Goal: Communication & Community: Answer question/provide support

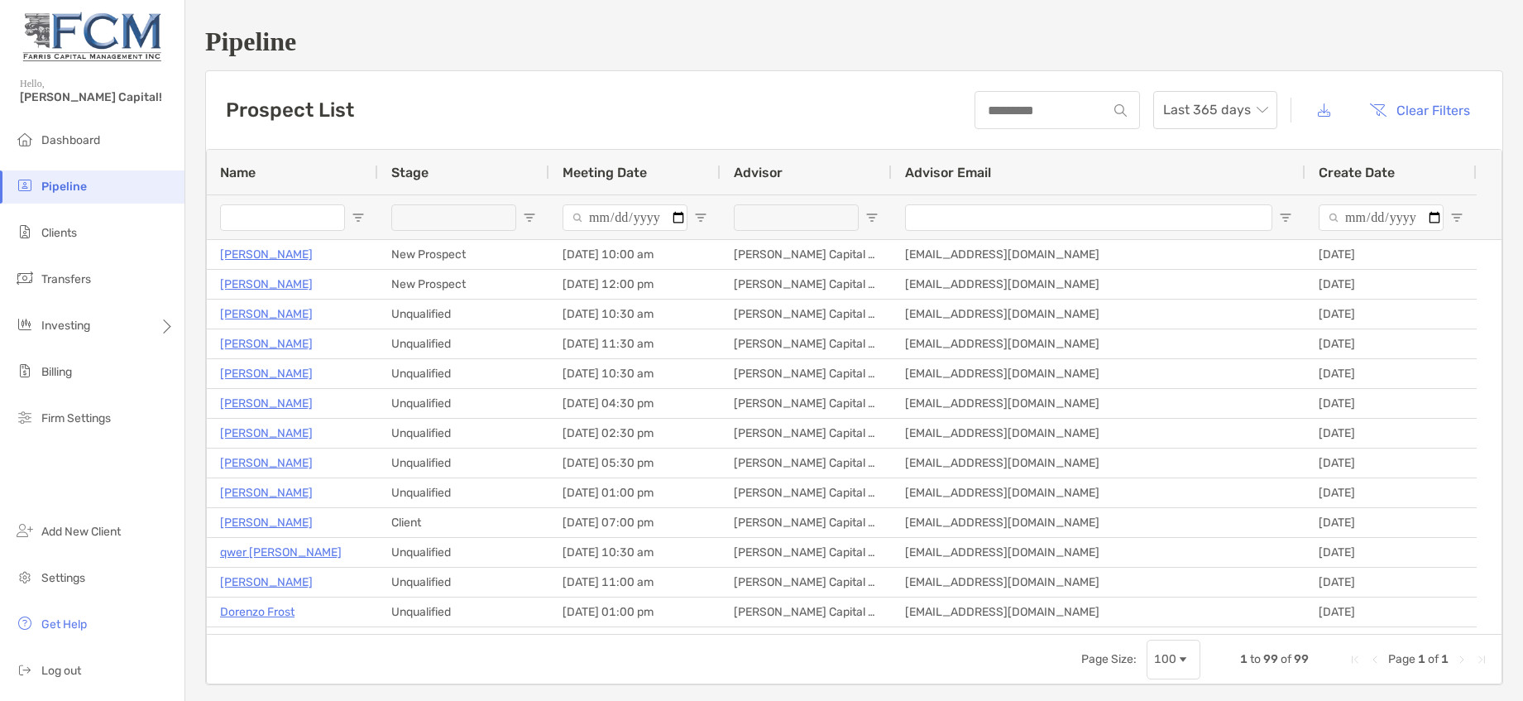
click at [531, 217] on span "Open Filter Menu" at bounding box center [529, 217] width 13 height 13
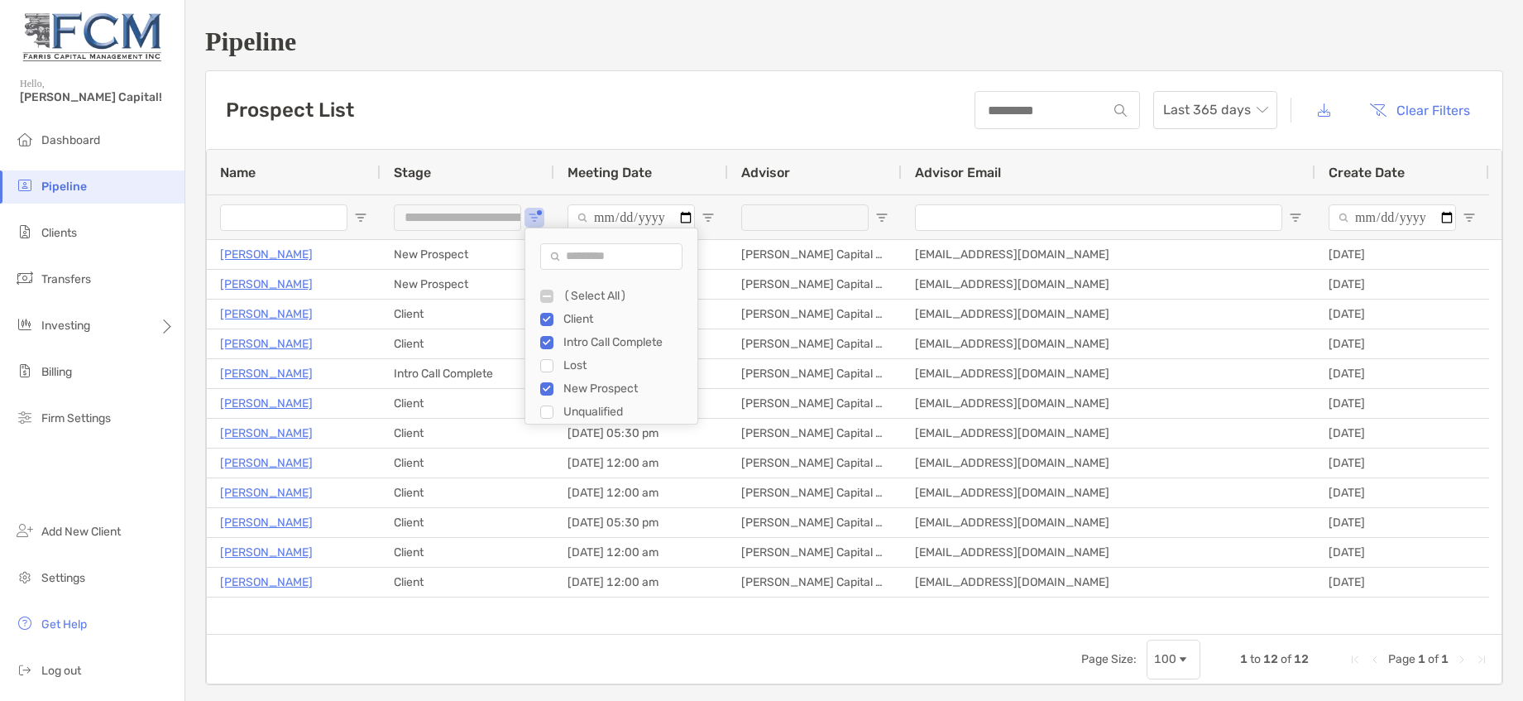
type input "**********"
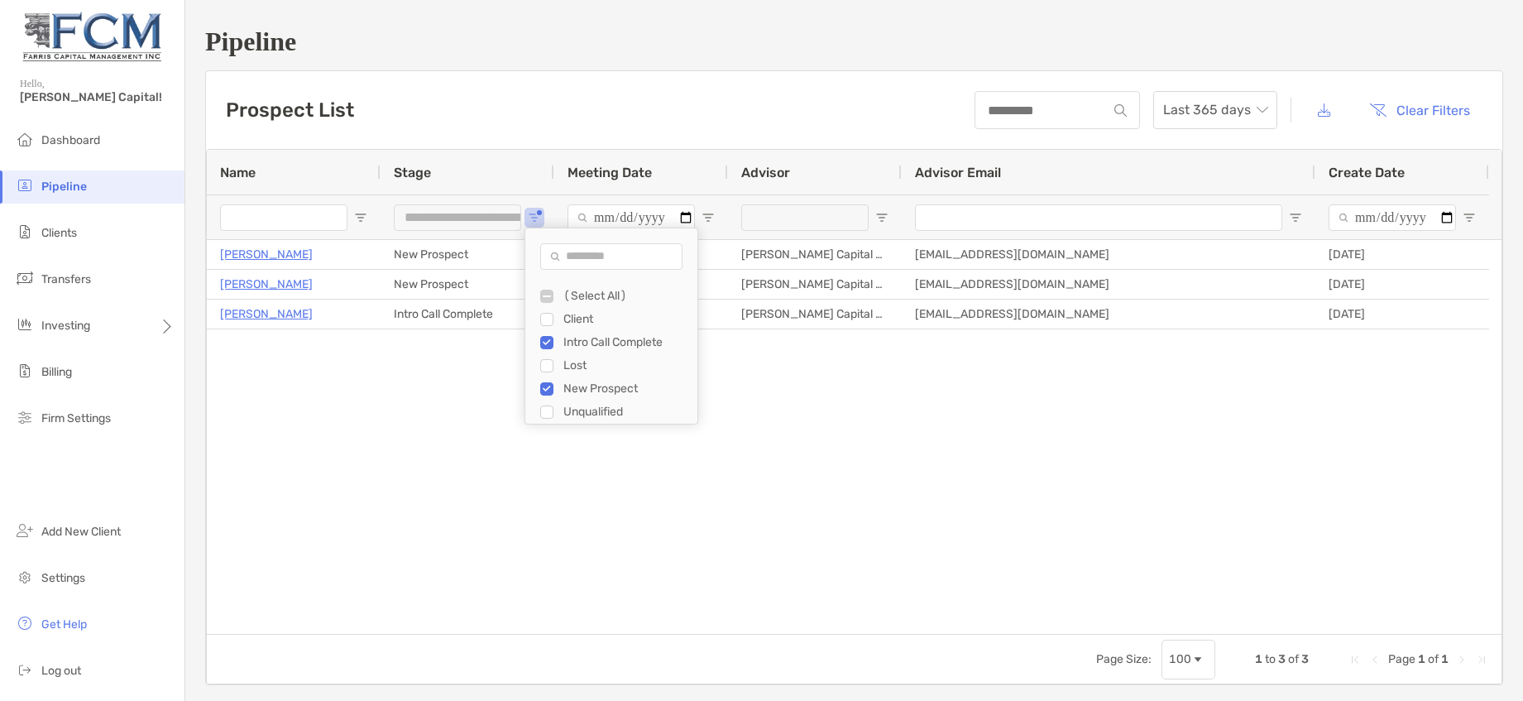
click at [349, 431] on div "[PERSON_NAME] New Prospect [DATE] 10:00 am [PERSON_NAME] Capital Management [EM…" at bounding box center [854, 437] width 1295 height 394
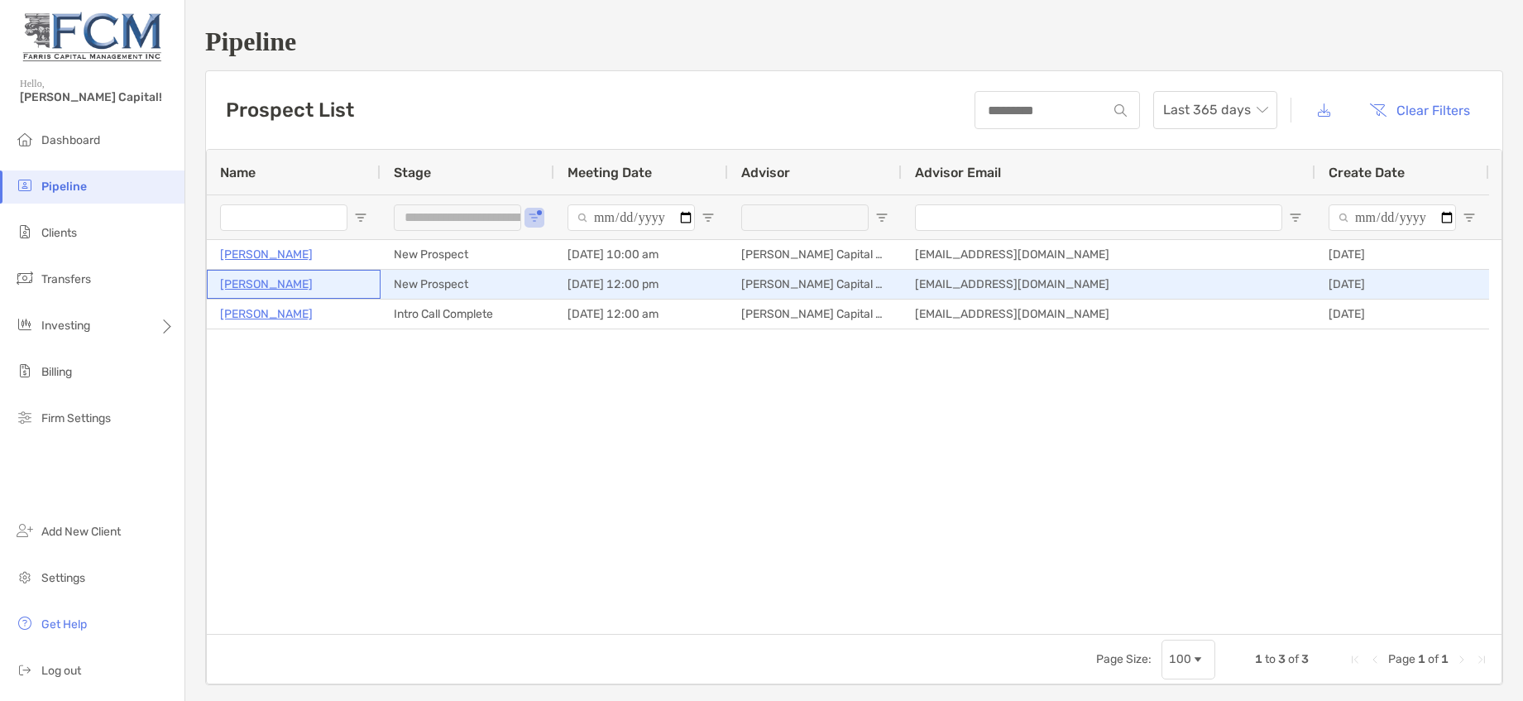
click at [275, 281] on p "[PERSON_NAME]" at bounding box center [266, 284] width 93 height 21
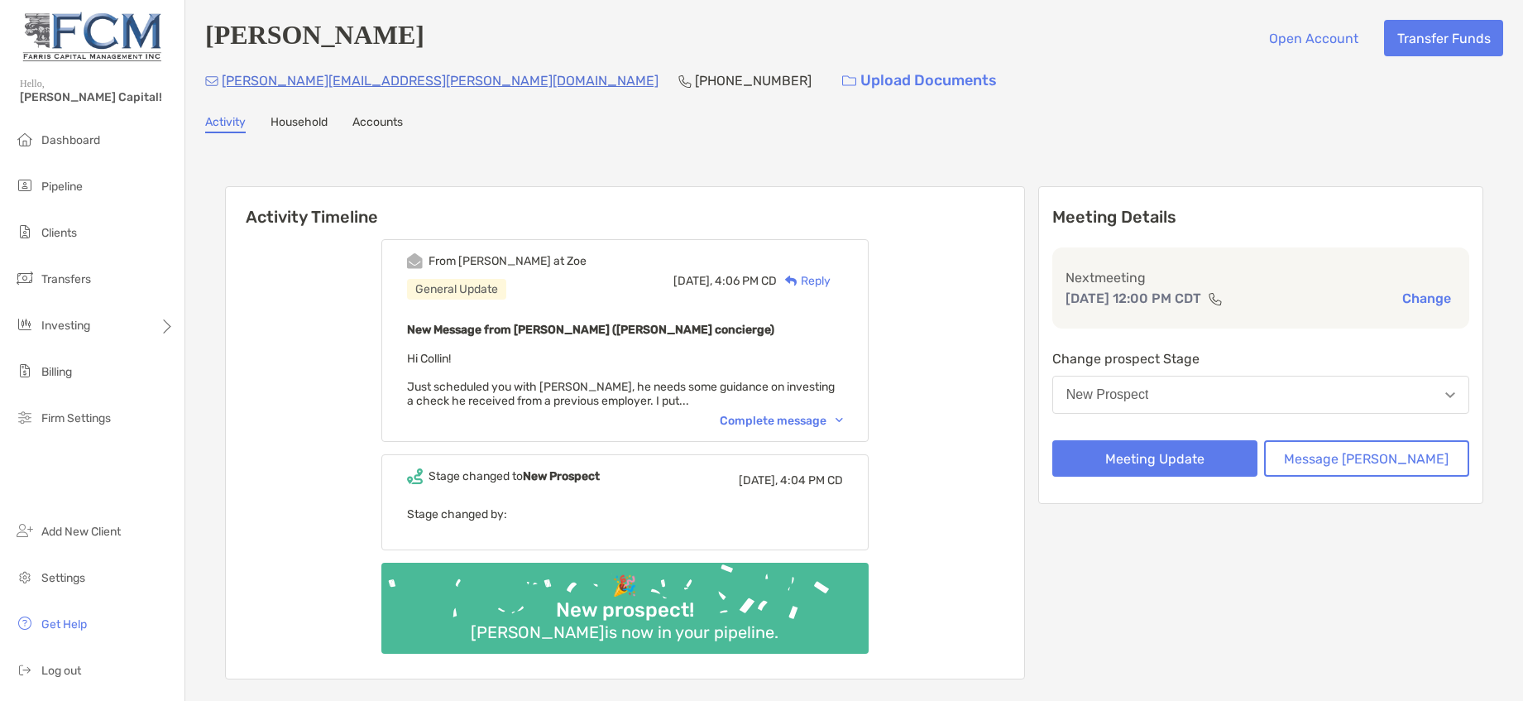
click at [805, 416] on div "Complete message" at bounding box center [781, 421] width 123 height 14
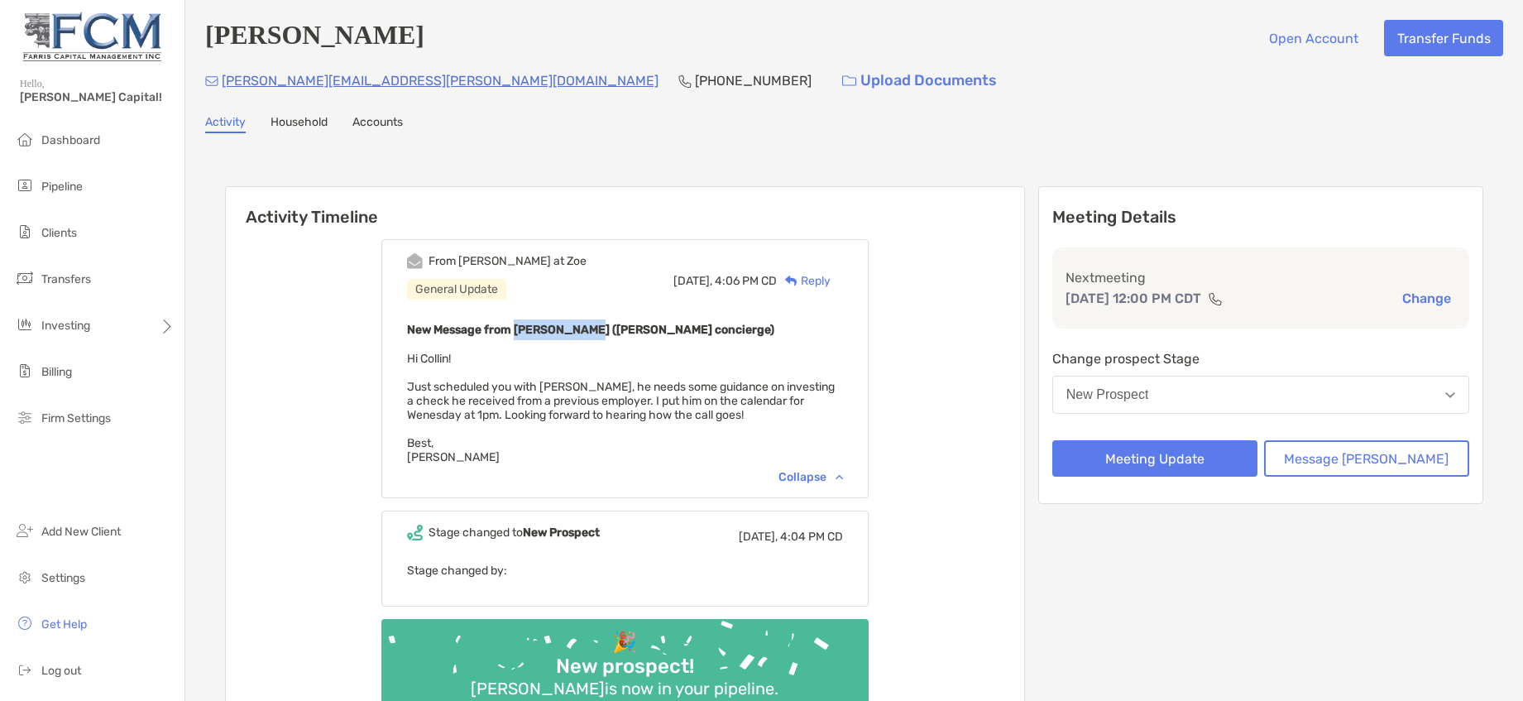
drag, startPoint x: 540, startPoint y: 332, endPoint x: 606, endPoint y: 337, distance: 66.4
click at [606, 337] on b "New Message from Erin Matyola (Zoe concierge)" at bounding box center [590, 330] width 367 height 14
click at [251, 41] on h4 "[PERSON_NAME]" at bounding box center [314, 38] width 219 height 36
click at [205, 39] on h4 "[PERSON_NAME]" at bounding box center [314, 38] width 219 height 36
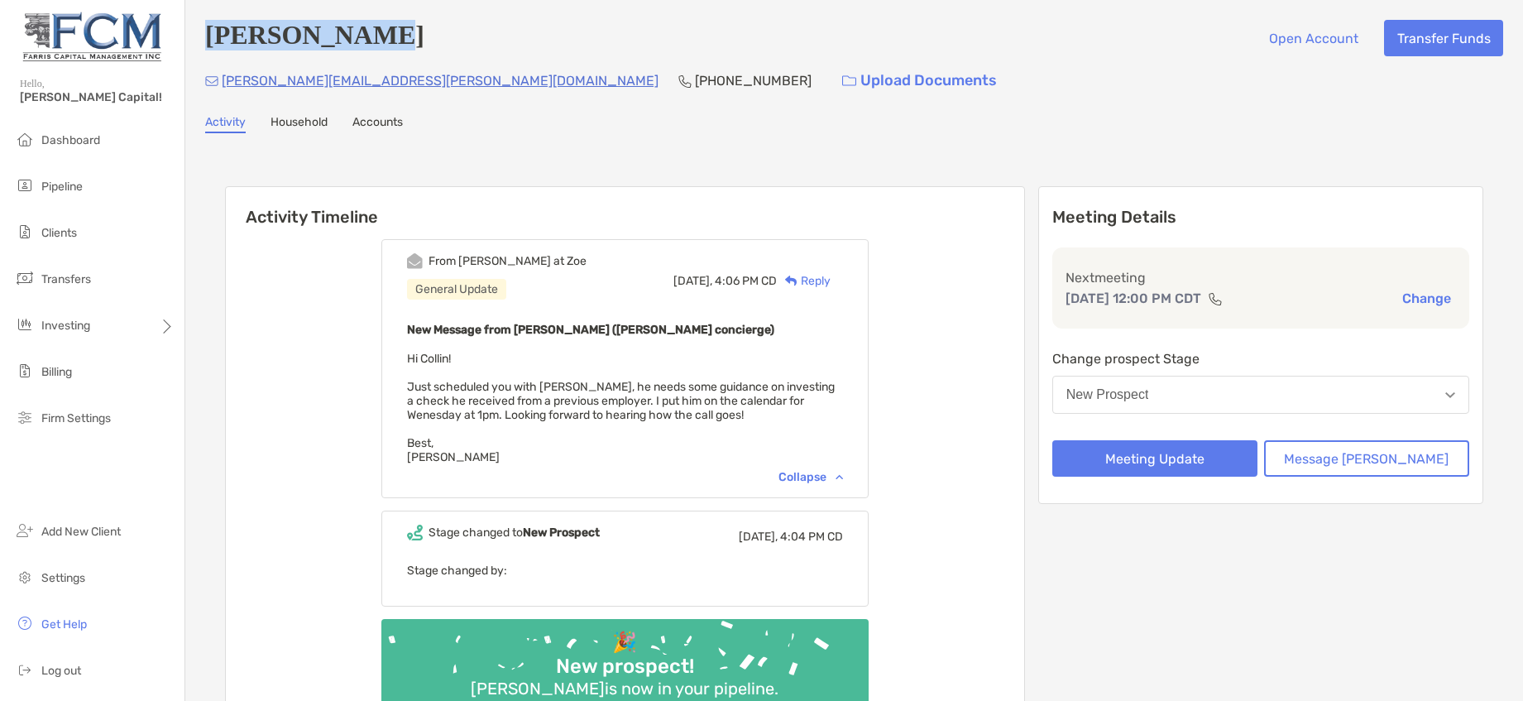
drag, startPoint x: 202, startPoint y: 40, endPoint x: 377, endPoint y: 49, distance: 175.7
click at [377, 49] on div "Keith Mcgill Open Account Transfer Funds keith.f.mcgill@gmail.com (917) 692-155…" at bounding box center [854, 398] width 1338 height 796
click at [906, 121] on div "Activity Household Accounts" at bounding box center [854, 124] width 1298 height 18
click at [1197, 455] on button "Meeting Update" at bounding box center [1155, 458] width 205 height 36
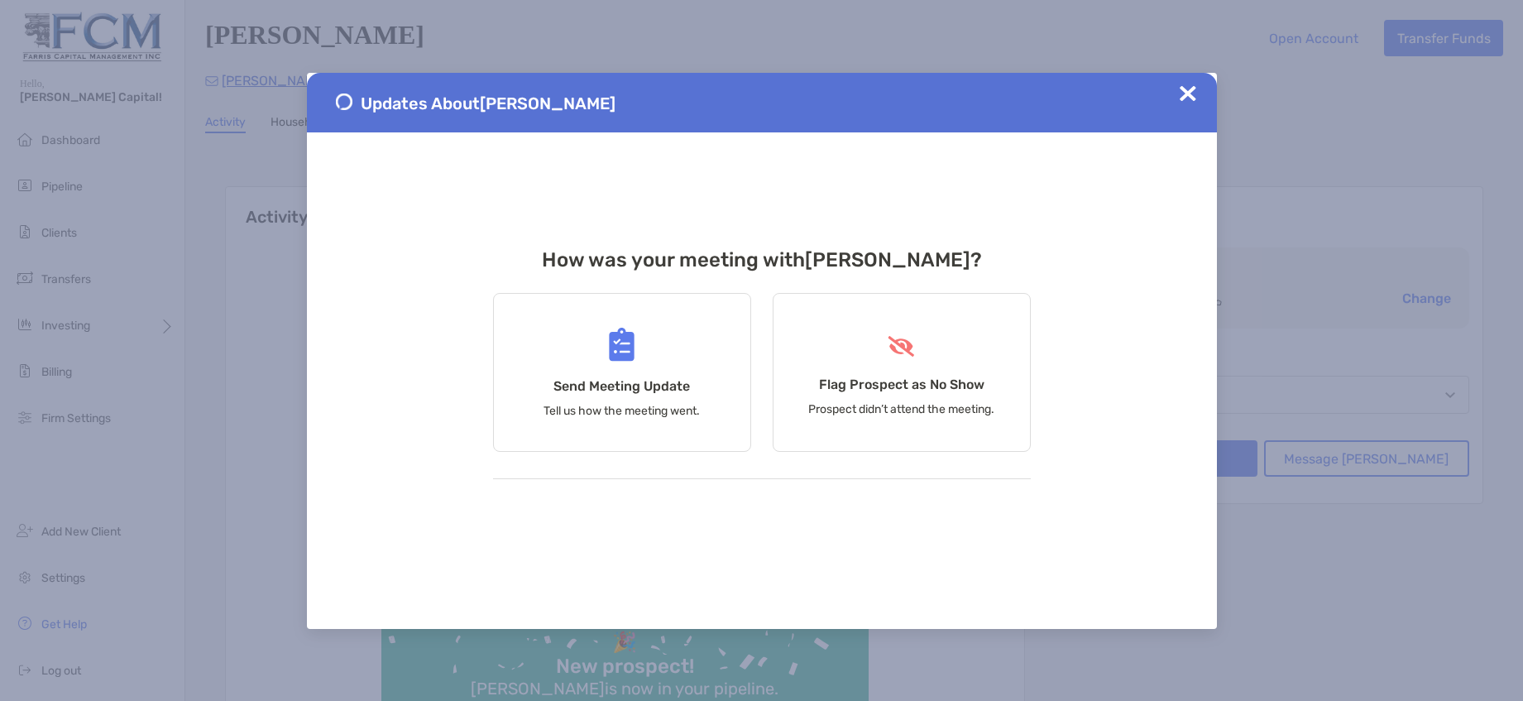
click at [1202, 89] on div "Updates About Keith Mcgill" at bounding box center [762, 103] width 910 height 60
click at [1192, 94] on img at bounding box center [1188, 93] width 17 height 17
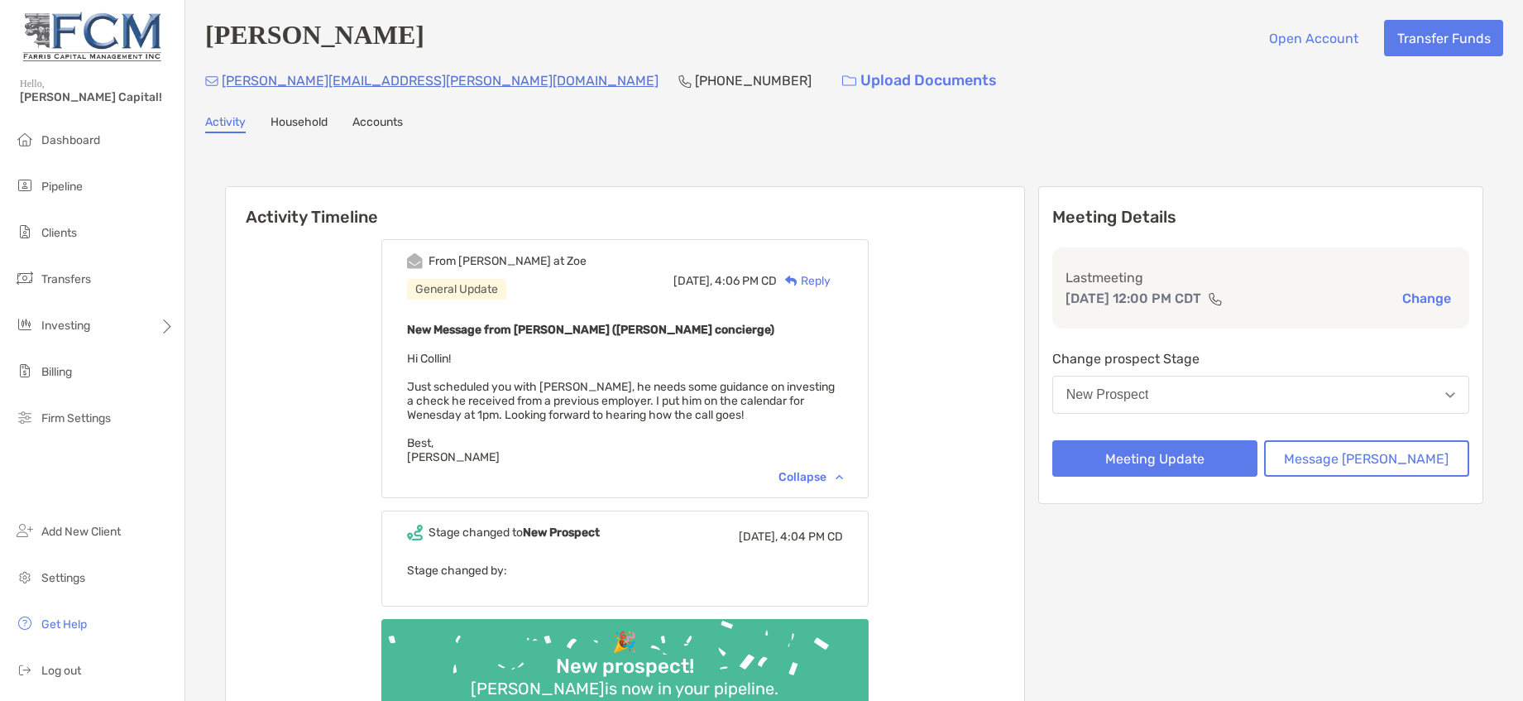
click at [827, 282] on div "Reply" at bounding box center [804, 280] width 54 height 17
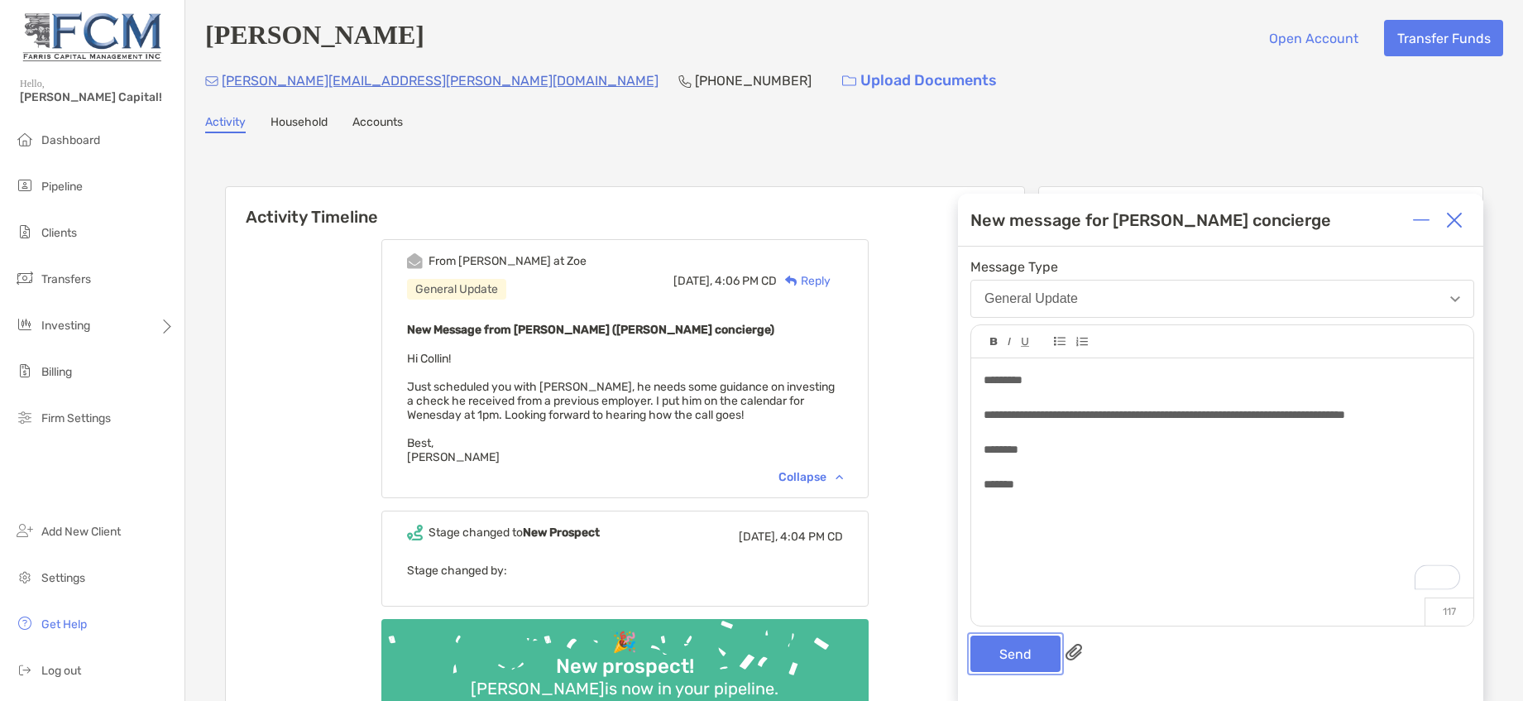
click at [1019, 651] on button "Send" at bounding box center [1016, 654] width 90 height 36
